Goal: Task Accomplishment & Management: Manage account settings

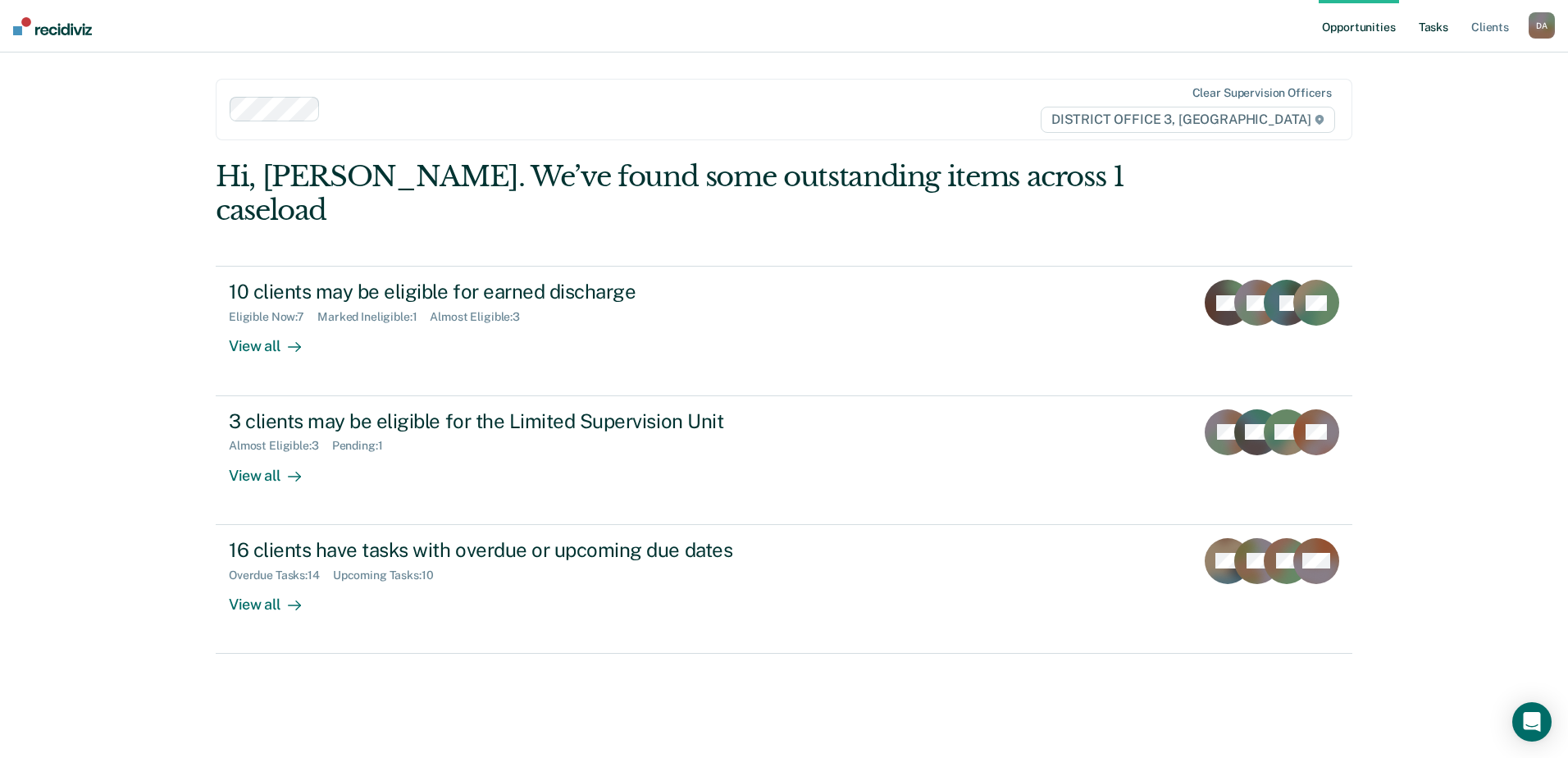
click at [1429, 27] on link "Tasks" at bounding box center [1434, 26] width 37 height 53
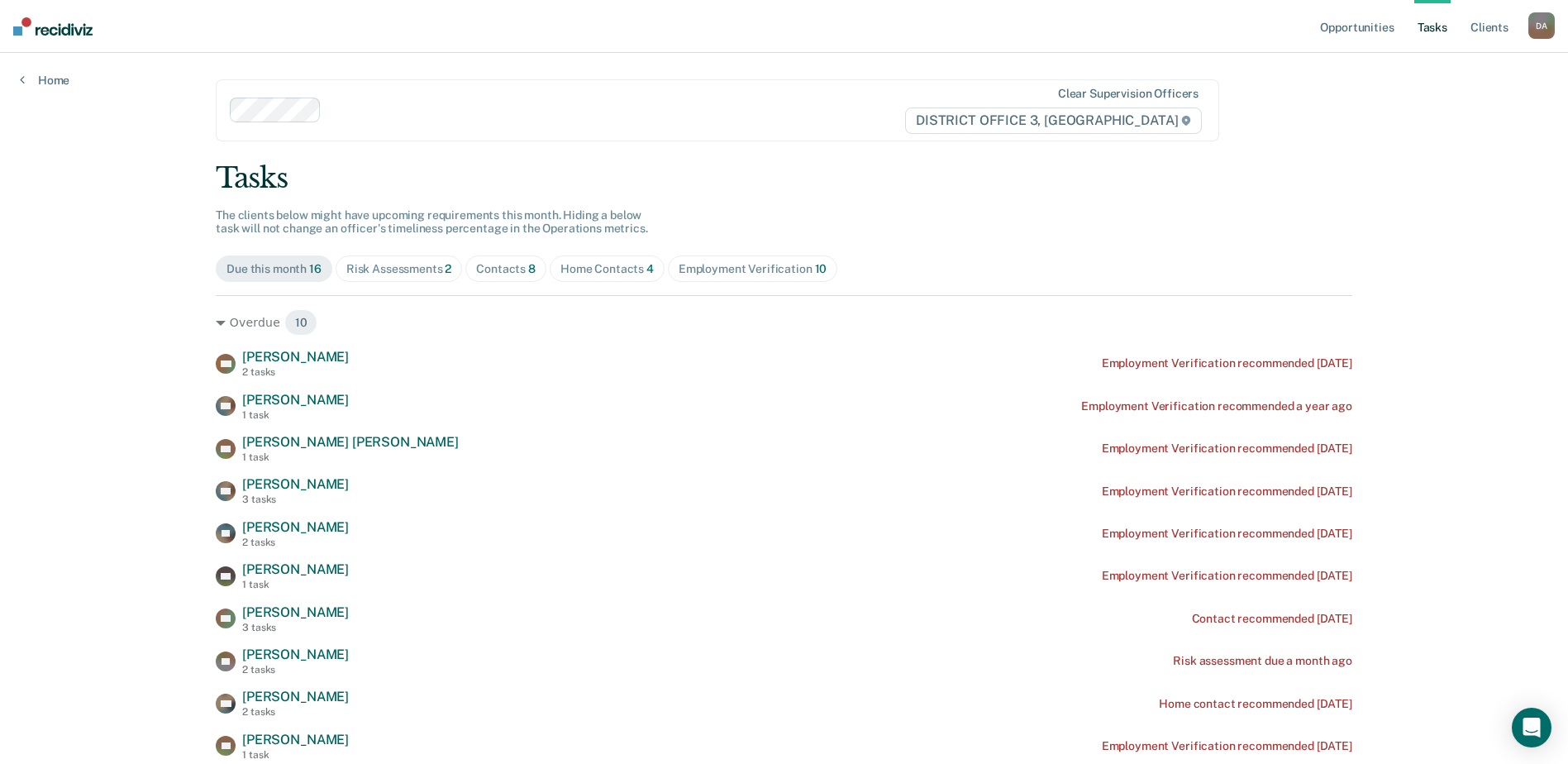
click at [399, 262] on div "Risk Assessments 2" at bounding box center [399, 269] width 106 height 15
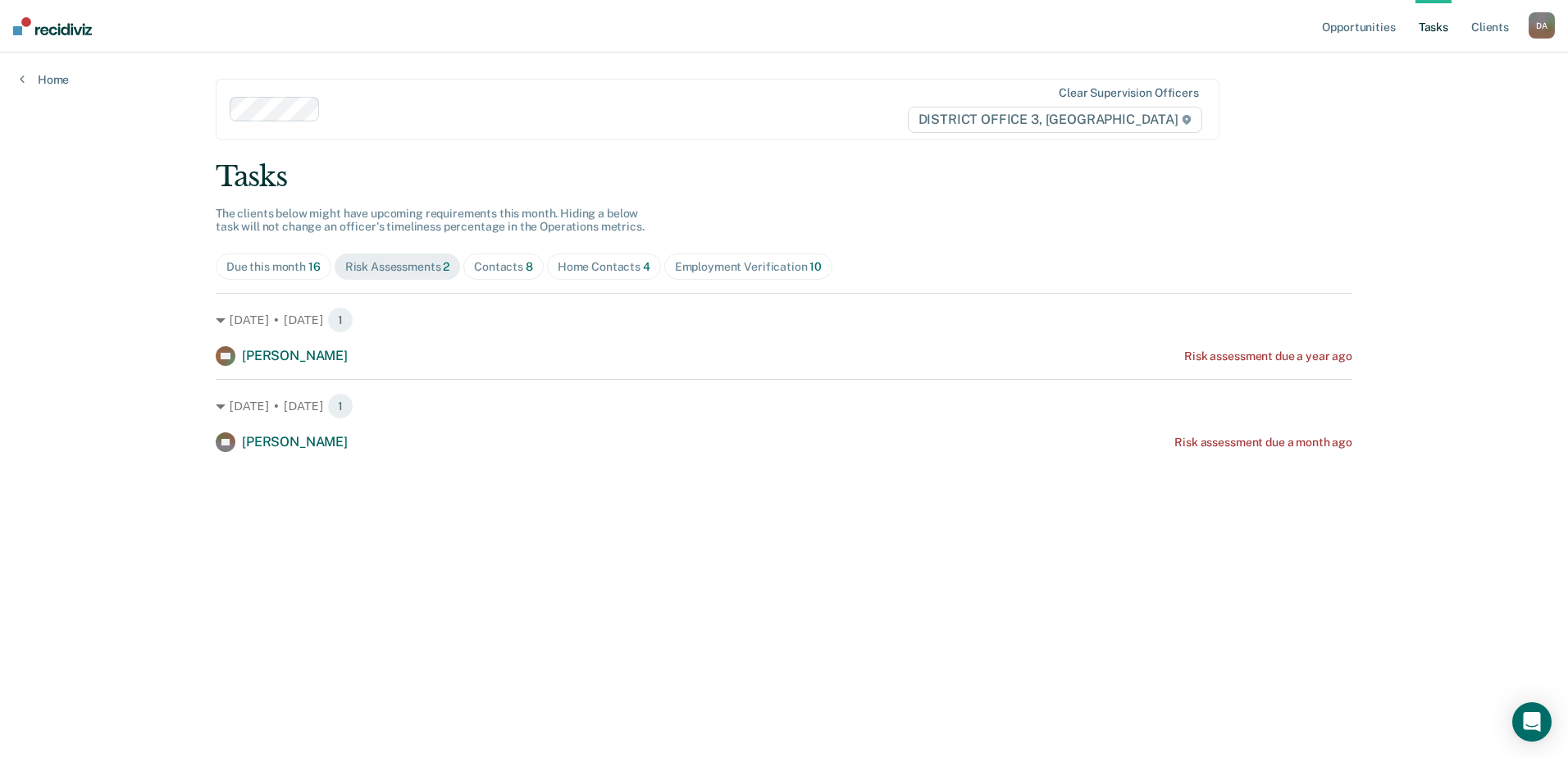
click at [526, 269] on span "8" at bounding box center [529, 267] width 8 height 13
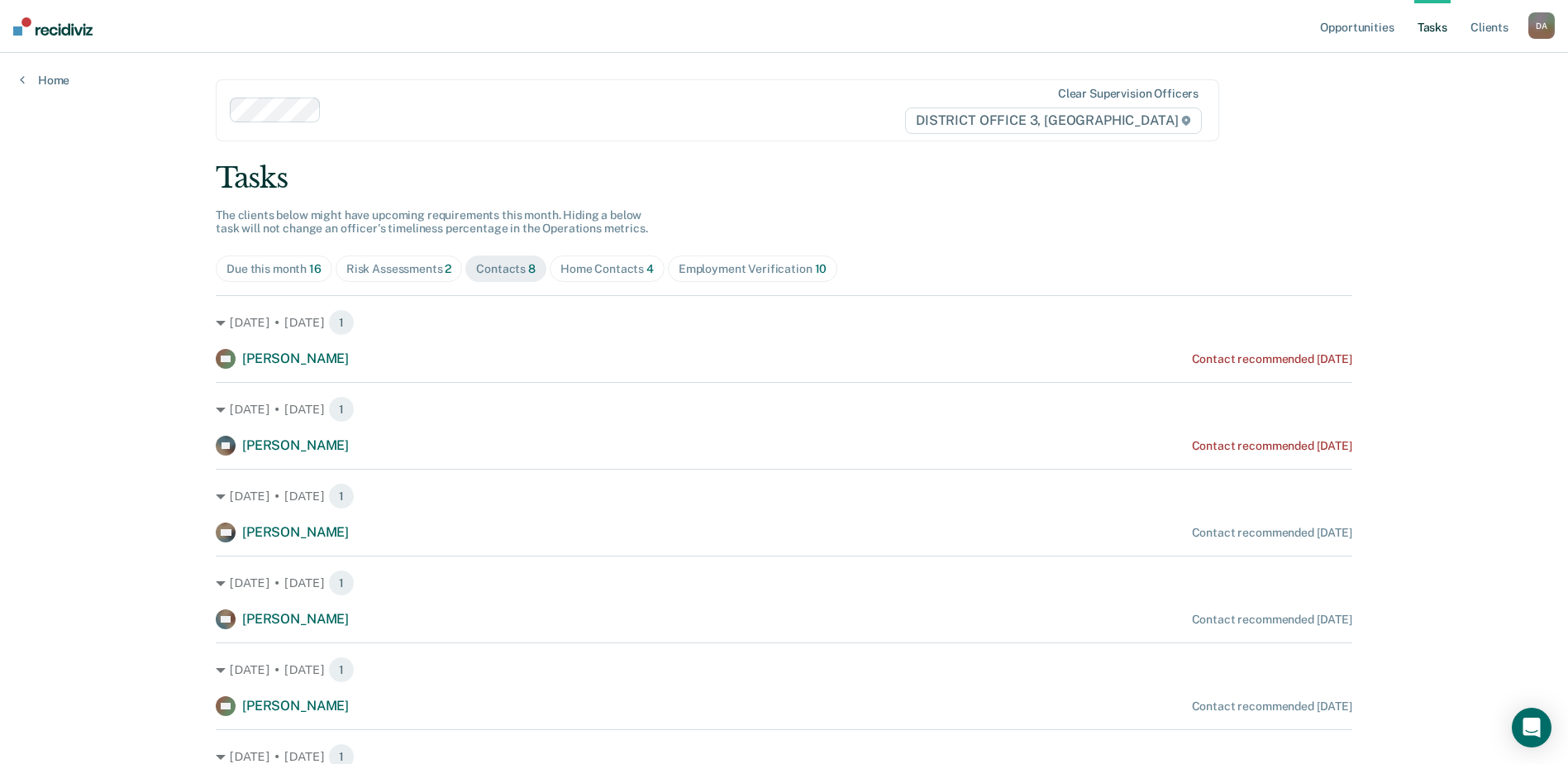
click at [587, 267] on div "Home Contacts 4" at bounding box center [607, 269] width 93 height 15
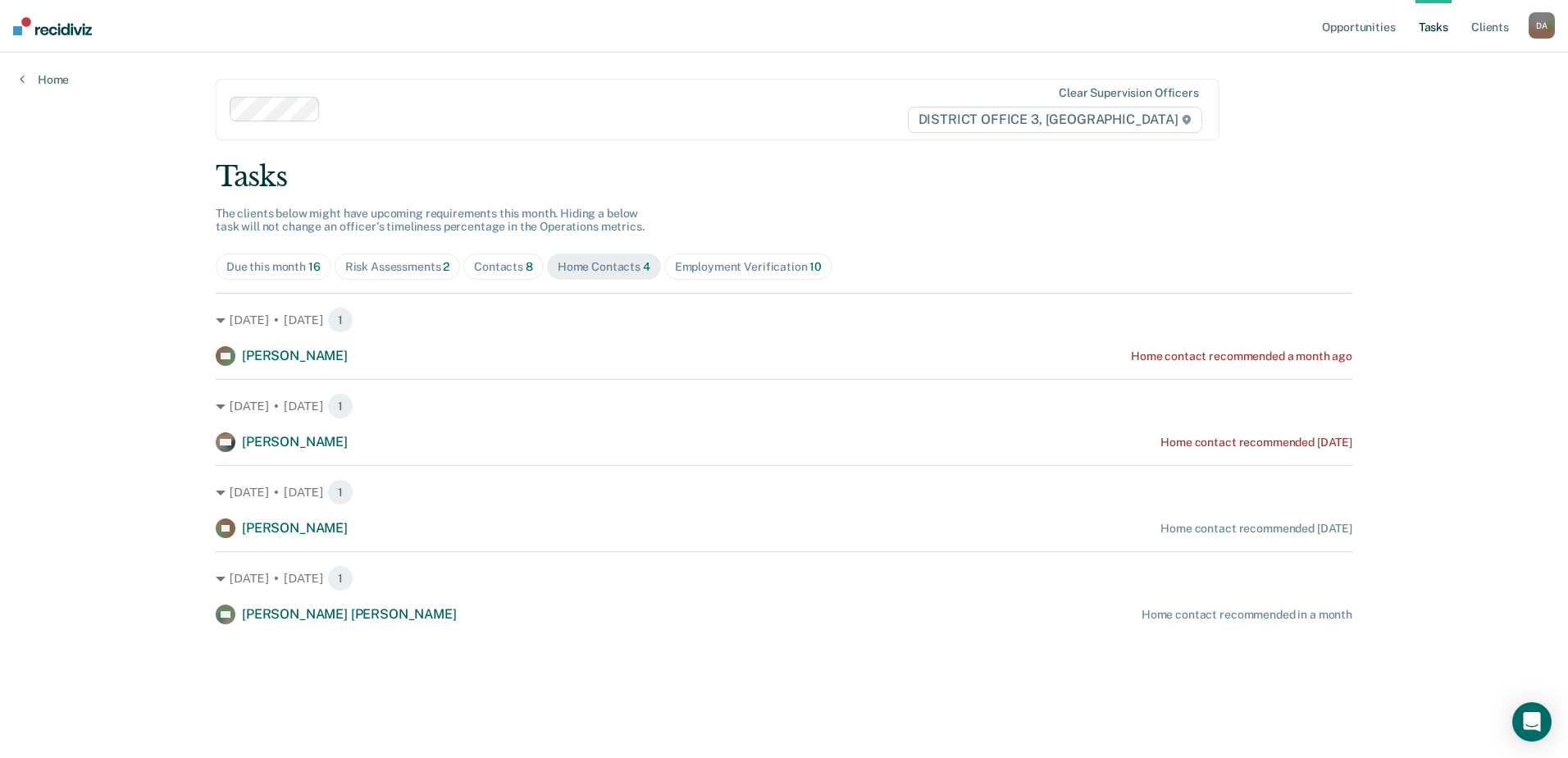
click at [1540, 25] on div "D A" at bounding box center [1541, 25] width 26 height 26
click at [1431, 108] on link "Log Out" at bounding box center [1476, 108] width 132 height 14
